Goal: Task Accomplishment & Management: Manage account settings

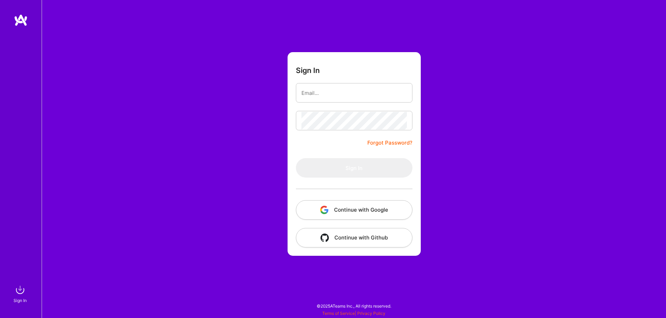
click at [343, 209] on button "Continue with Google" at bounding box center [354, 209] width 117 height 19
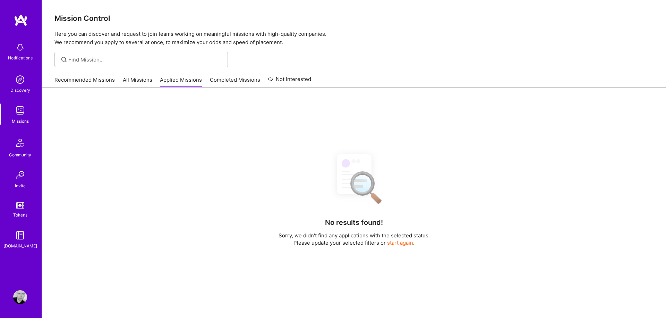
scroll to position [0, 0]
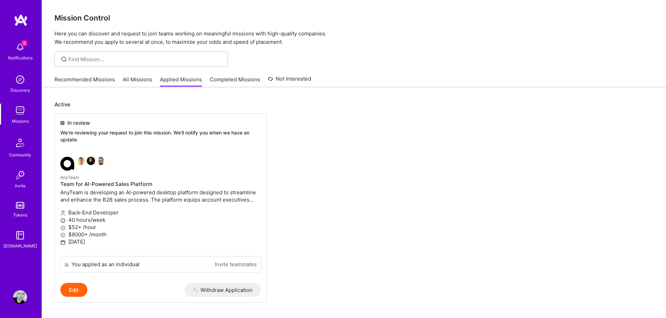
click at [18, 49] on img at bounding box center [20, 47] width 14 height 14
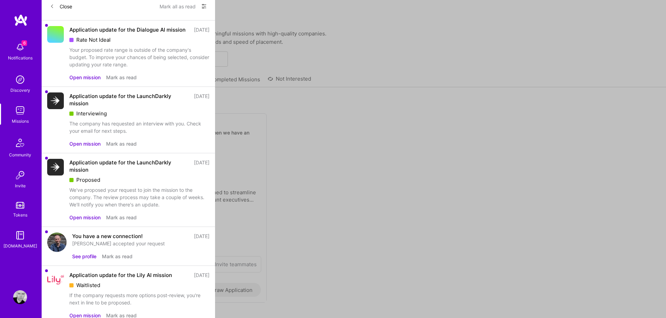
scroll to position [0, 0]
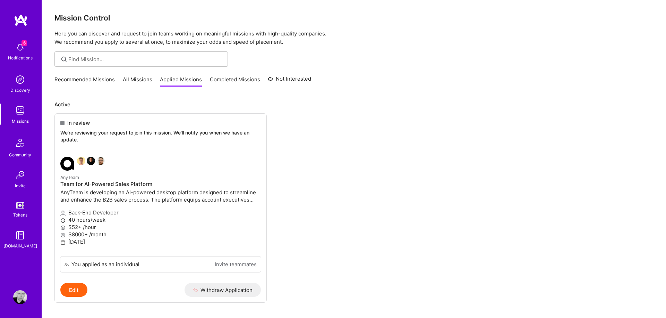
click at [20, 82] on img at bounding box center [20, 80] width 14 height 14
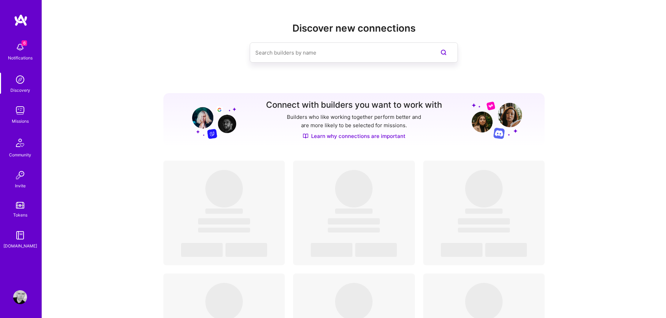
click at [19, 106] on img at bounding box center [20, 110] width 14 height 14
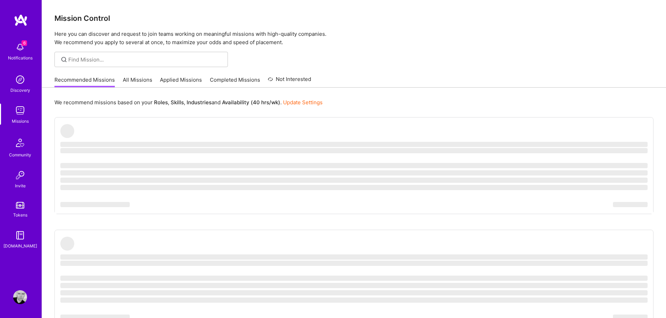
click at [171, 78] on link "Applied Missions" at bounding box center [181, 81] width 42 height 11
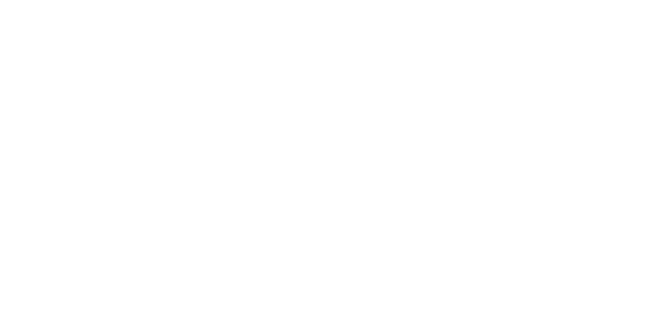
scroll to position [264, 0]
click at [0, 0] on ul "Not selected The company has decided to proceed with another candidate. Dialogu…" at bounding box center [0, 0] width 0 height 0
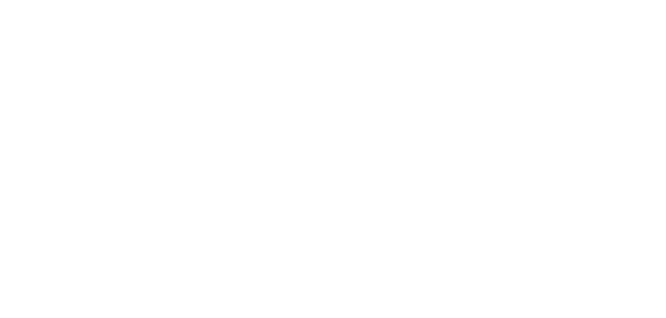
click at [0, 0] on ul "Not selected The company has decided to proceed with another candidate. Dialogu…" at bounding box center [0, 0] width 0 height 0
click at [0, 0] on link "Completed Missions" at bounding box center [0, 0] width 0 height 0
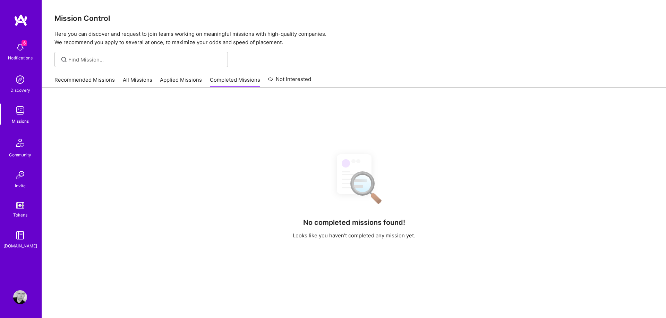
click at [152, 79] on div "Recommended Missions All Missions Applied Missions Completed Missions Not Inter…" at bounding box center [182, 79] width 257 height 15
click at [95, 79] on link "Recommended Missions" at bounding box center [84, 81] width 60 height 11
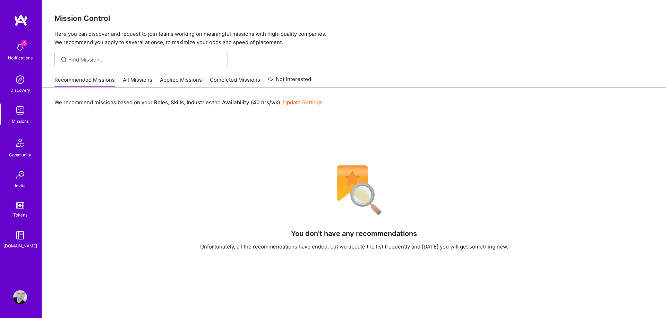
click at [19, 49] on img at bounding box center [20, 47] width 14 height 14
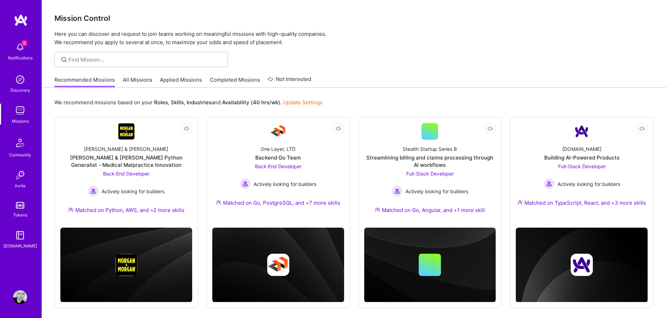
drag, startPoint x: 326, startPoint y: 26, endPoint x: 318, endPoint y: 27, distance: 8.0
click at [327, 26] on div "6 6 Notifications Discovery Missions Community Invite Tokens [DOMAIN_NAME] Prof…" at bounding box center [333, 169] width 666 height 338
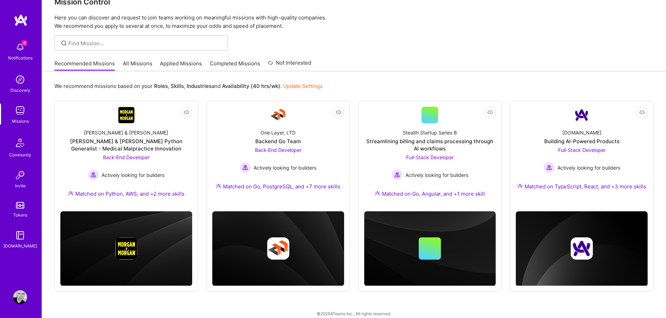
scroll to position [24, 0]
